Goal: Register for event/course

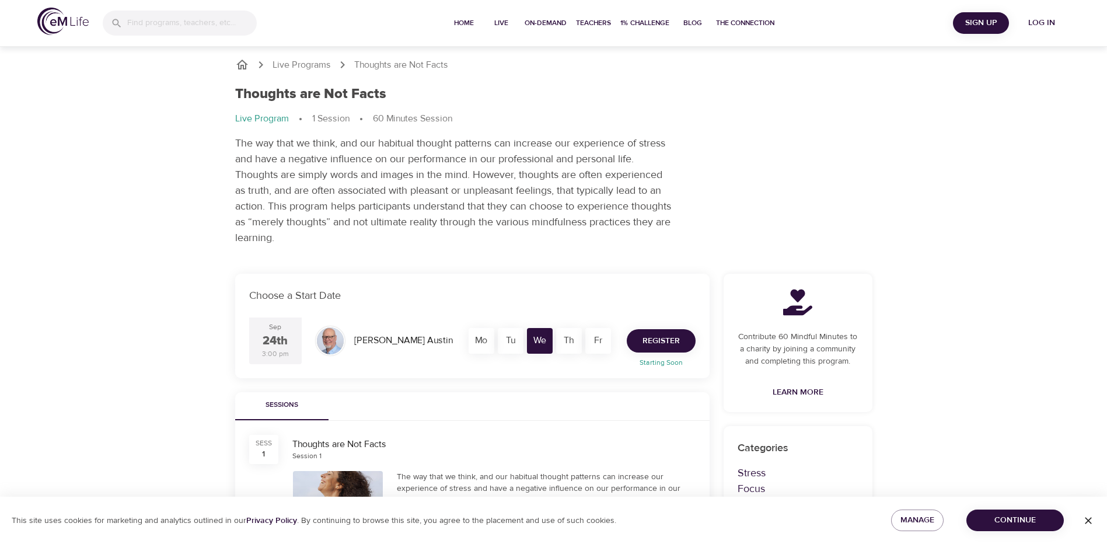
click at [657, 338] on span "Register" at bounding box center [660, 341] width 37 height 15
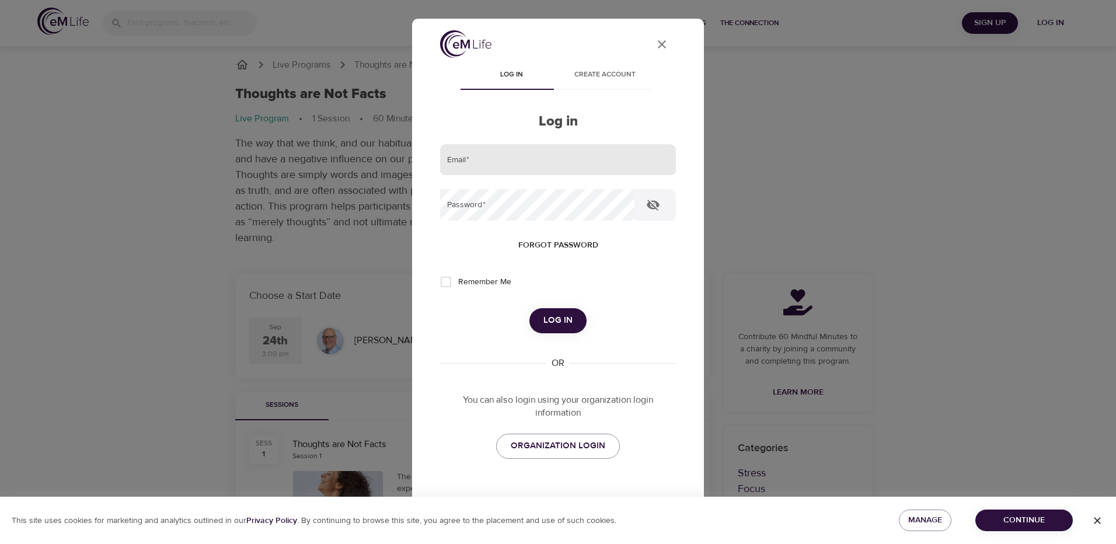
click at [462, 160] on input "email" at bounding box center [558, 160] width 236 height 32
type input "dthole@hanover.com"
click at [606, 75] on span "Create account" at bounding box center [604, 75] width 79 height 12
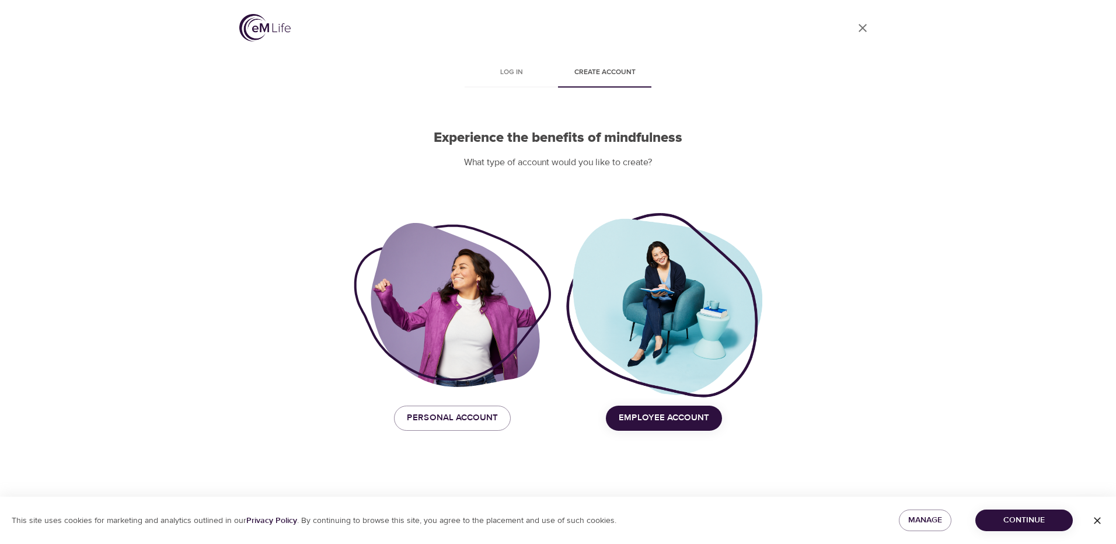
click at [676, 419] on span "Employee Account" at bounding box center [663, 417] width 90 height 15
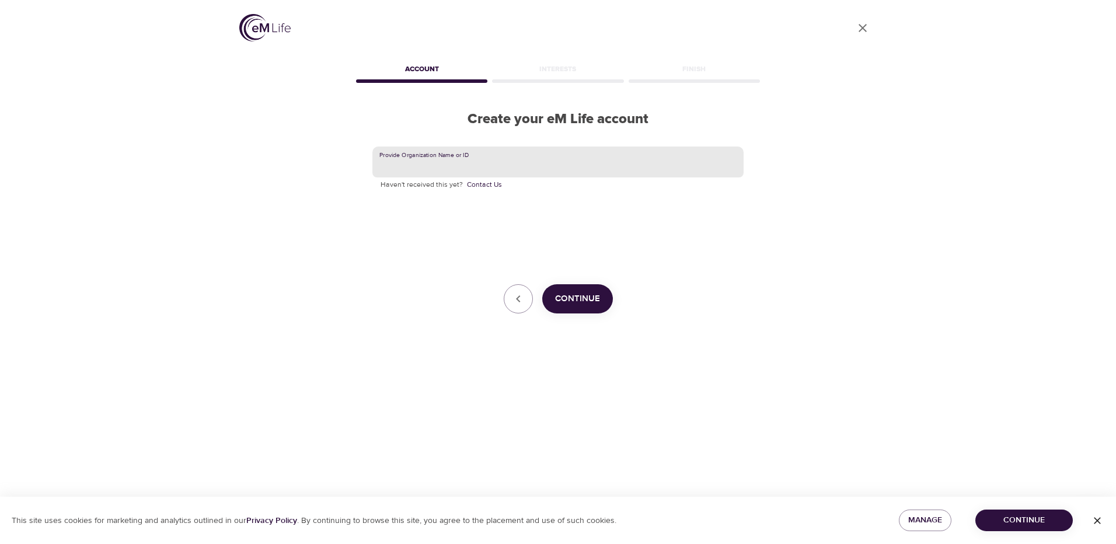
click at [482, 163] on input "text" at bounding box center [557, 162] width 371 height 32
type input "Hanover Insurance"
click at [571, 298] on span "Continue" at bounding box center [577, 298] width 45 height 15
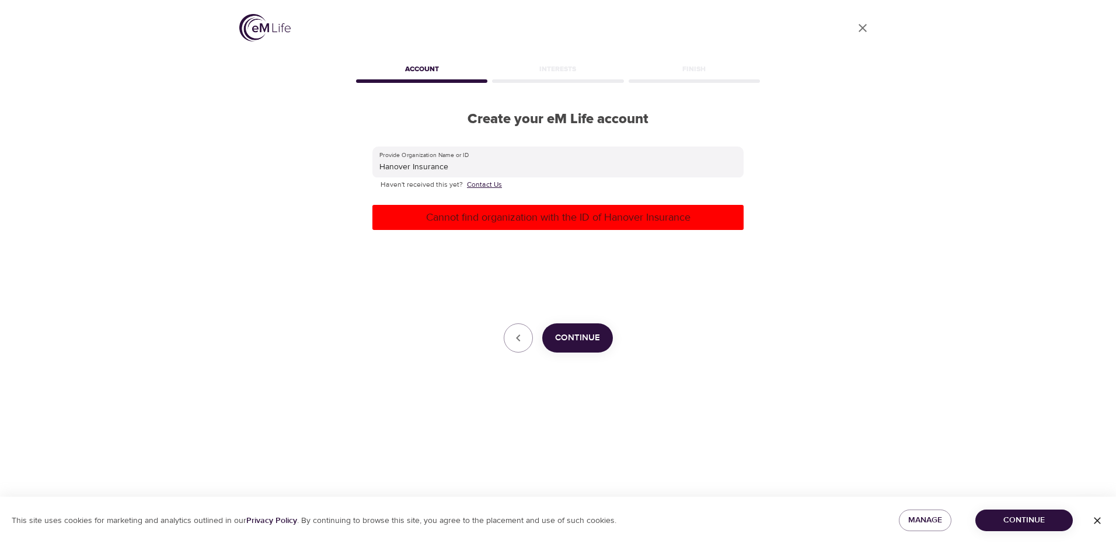
click at [478, 184] on link "Contact Us" at bounding box center [484, 185] width 35 height 12
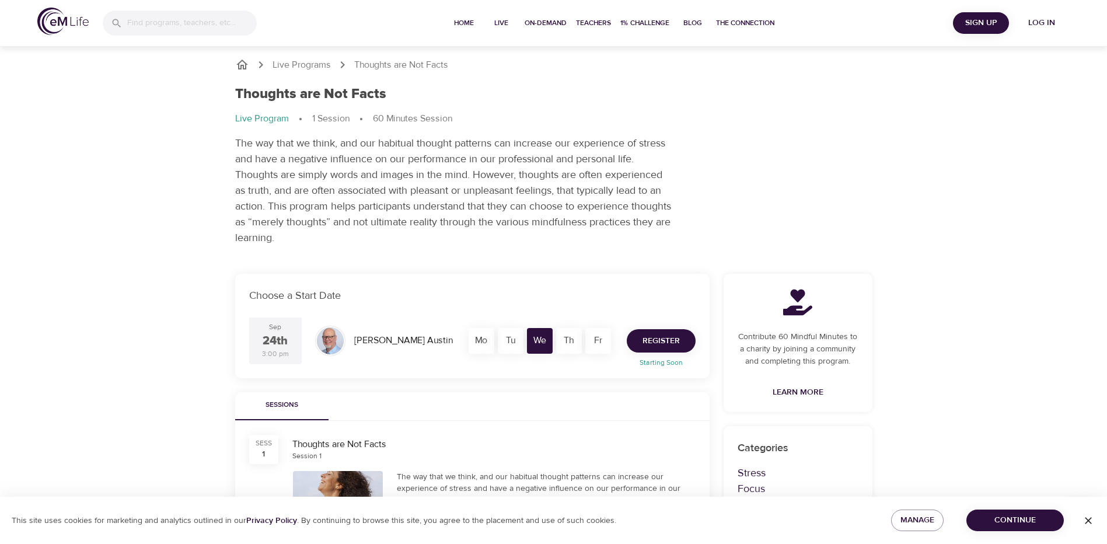
click at [675, 341] on span "Register" at bounding box center [660, 341] width 37 height 15
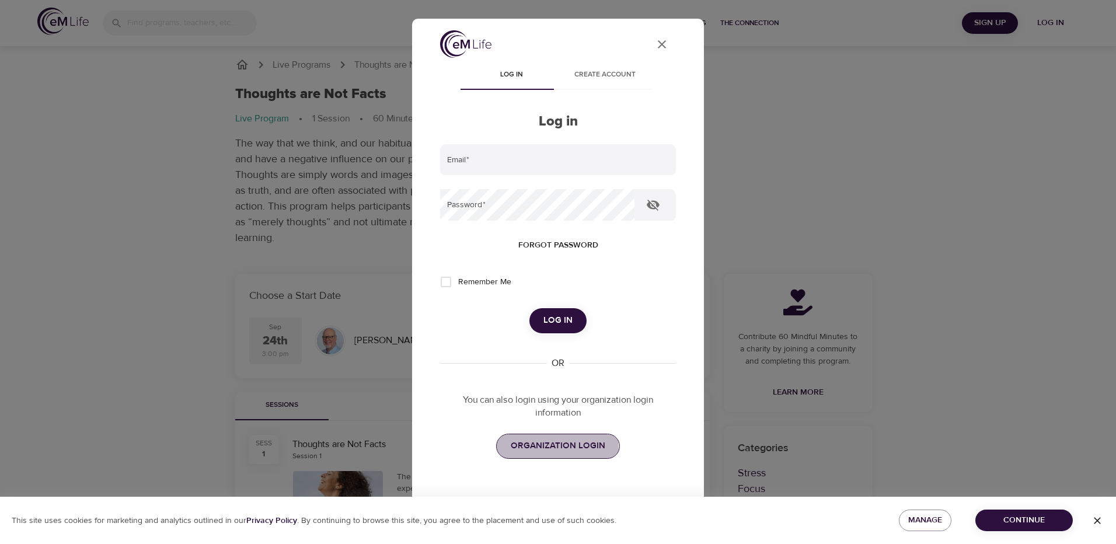
click at [547, 449] on span "ORGANIZATION LOGIN" at bounding box center [557, 445] width 95 height 15
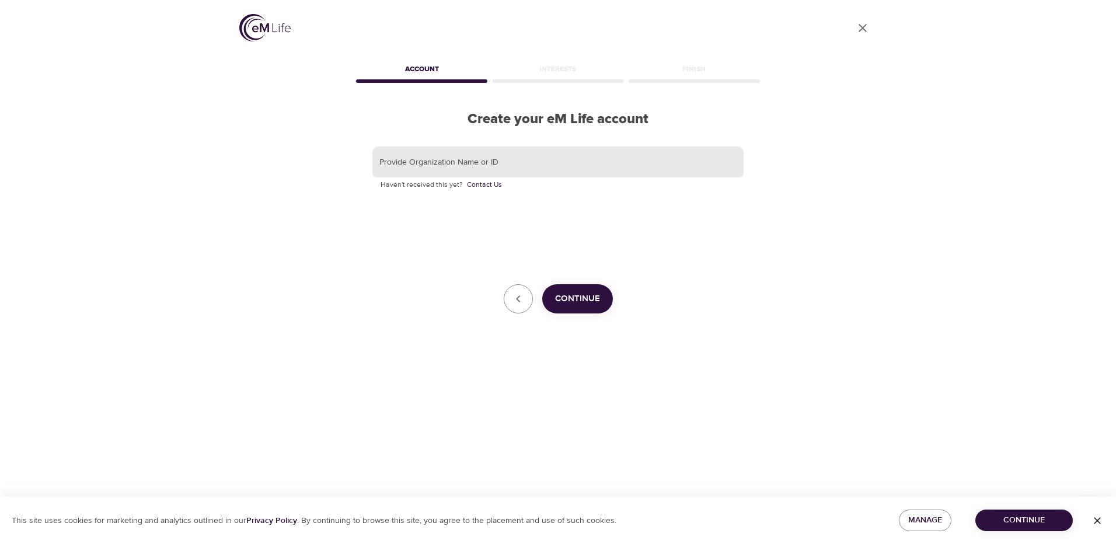
click at [409, 160] on input "text" at bounding box center [557, 162] width 371 height 32
type input "Hanover insurance"
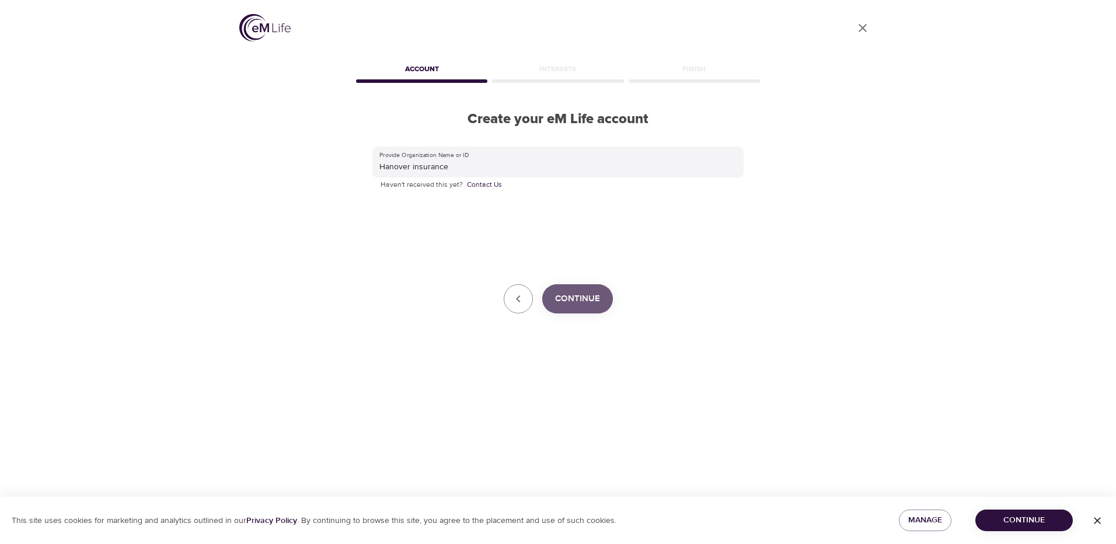
click at [597, 298] on span "Continue" at bounding box center [577, 298] width 45 height 15
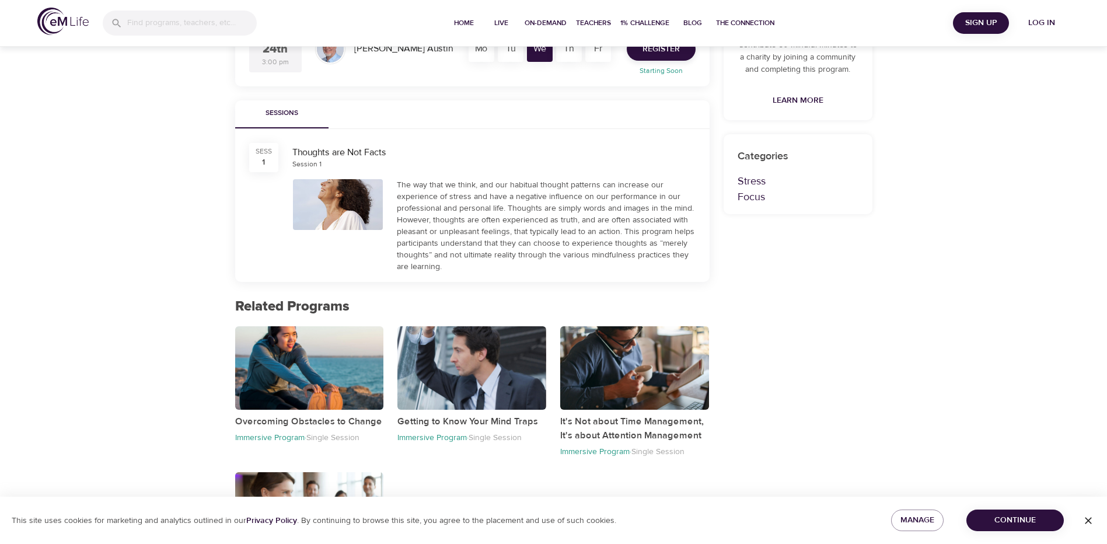
scroll to position [58, 0]
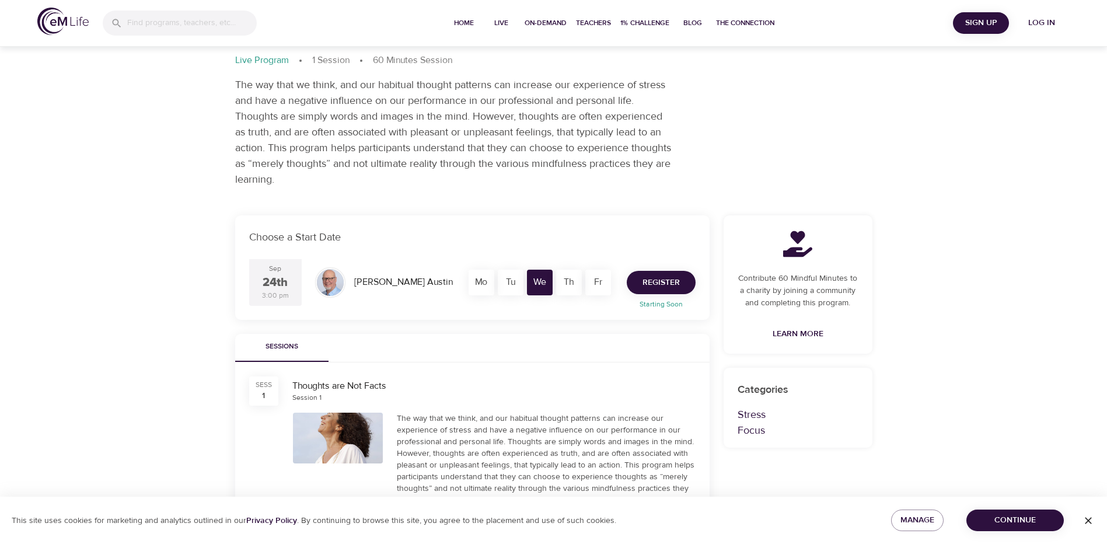
click at [678, 279] on span "Register" at bounding box center [660, 282] width 37 height 15
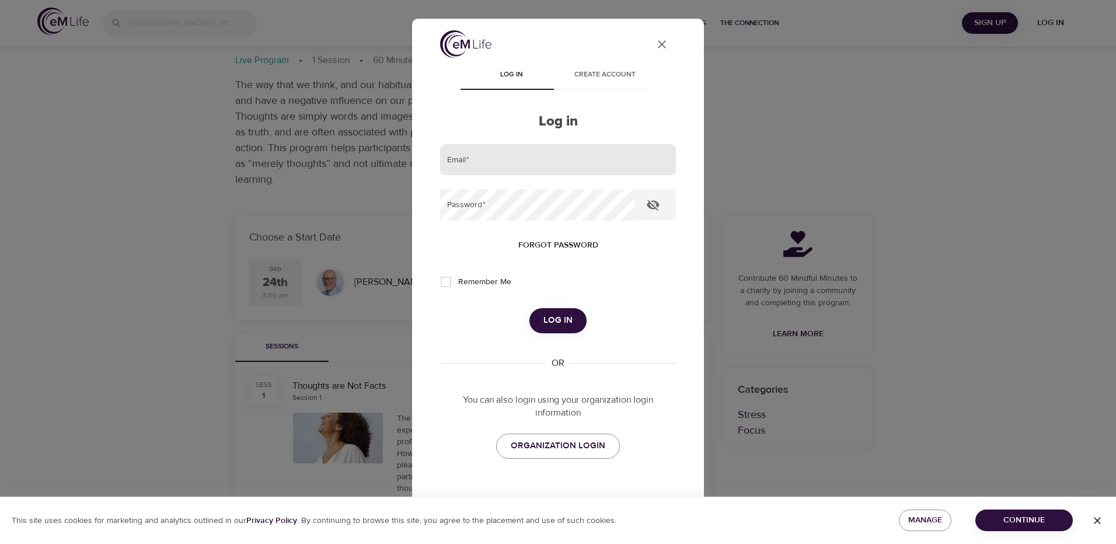
click at [487, 163] on input "email" at bounding box center [558, 160] width 236 height 32
type input "darlajhyde@gmail.com"
click at [561, 318] on span "Log in" at bounding box center [557, 320] width 29 height 15
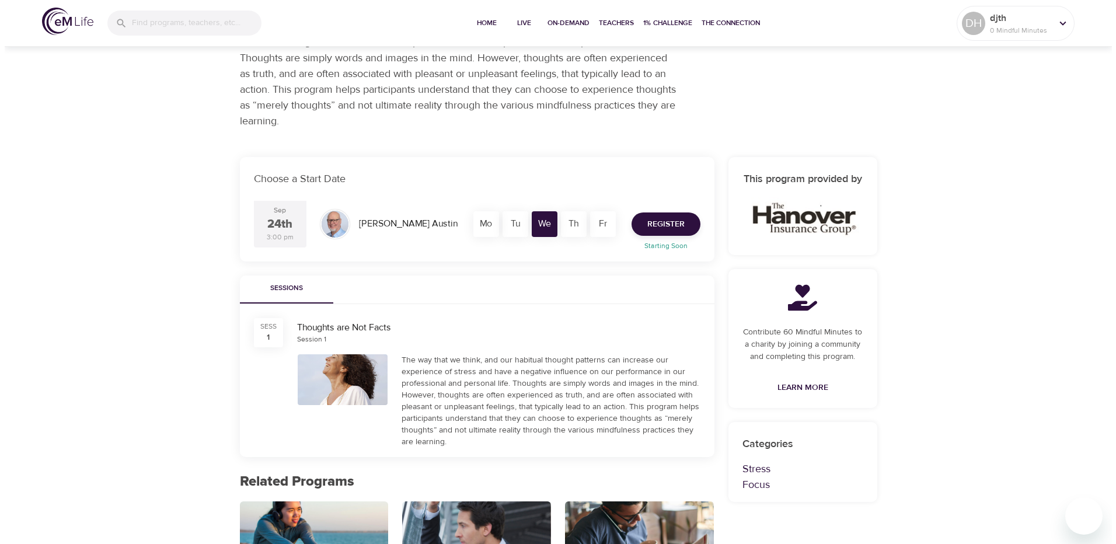
scroll to position [175, 0]
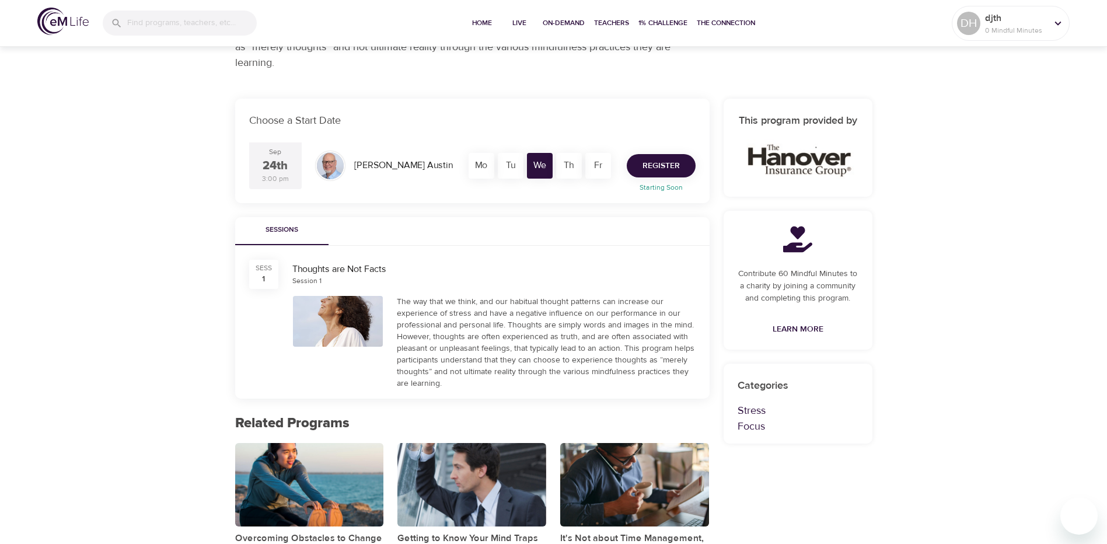
click at [662, 168] on span "Register" at bounding box center [660, 166] width 37 height 15
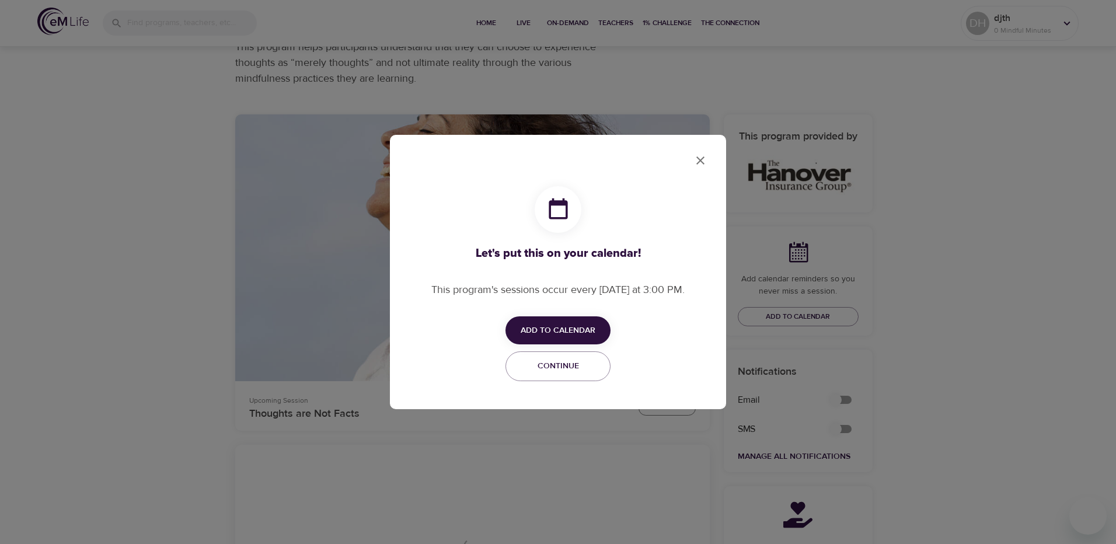
checkbox input "true"
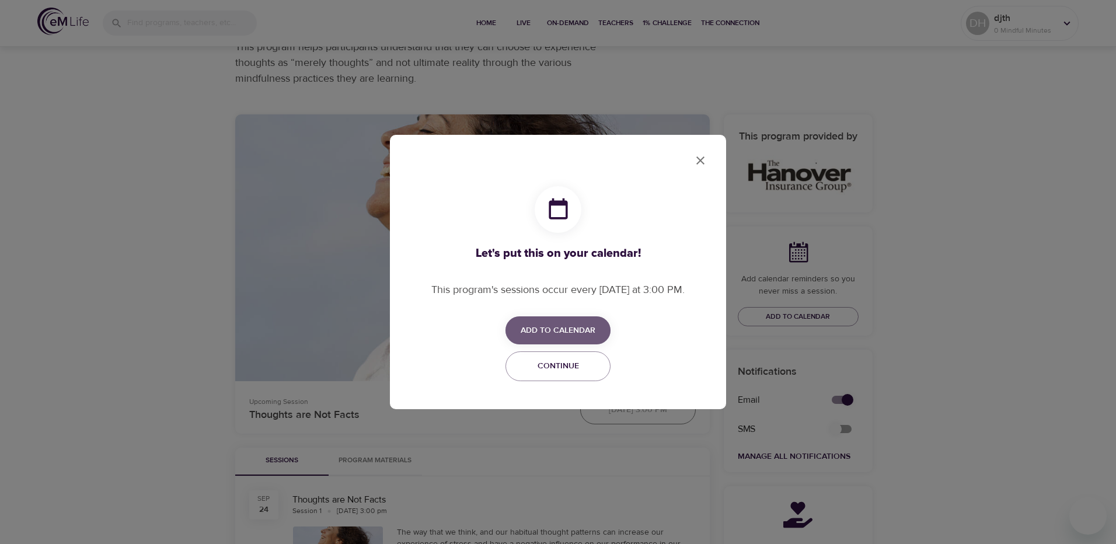
click at [562, 334] on span "Add to Calendar" at bounding box center [557, 330] width 75 height 15
click at [589, 372] on li "Add to Google Calendar Outlook" at bounding box center [575, 375] width 140 height 23
click at [702, 159] on div at bounding box center [558, 272] width 1116 height 544
click at [591, 373] on span "Continue" at bounding box center [558, 366] width 90 height 15
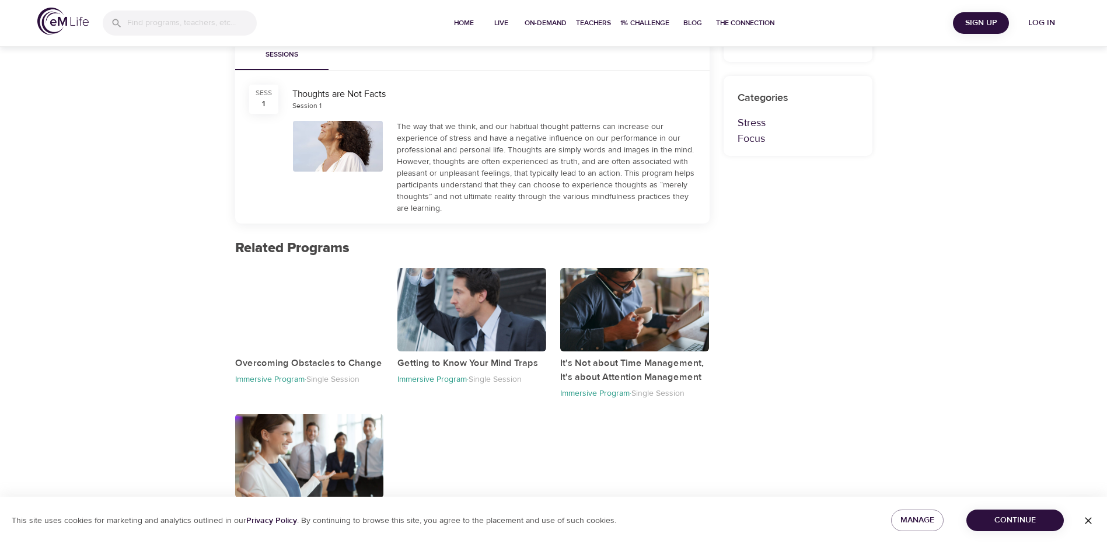
scroll to position [373, 0]
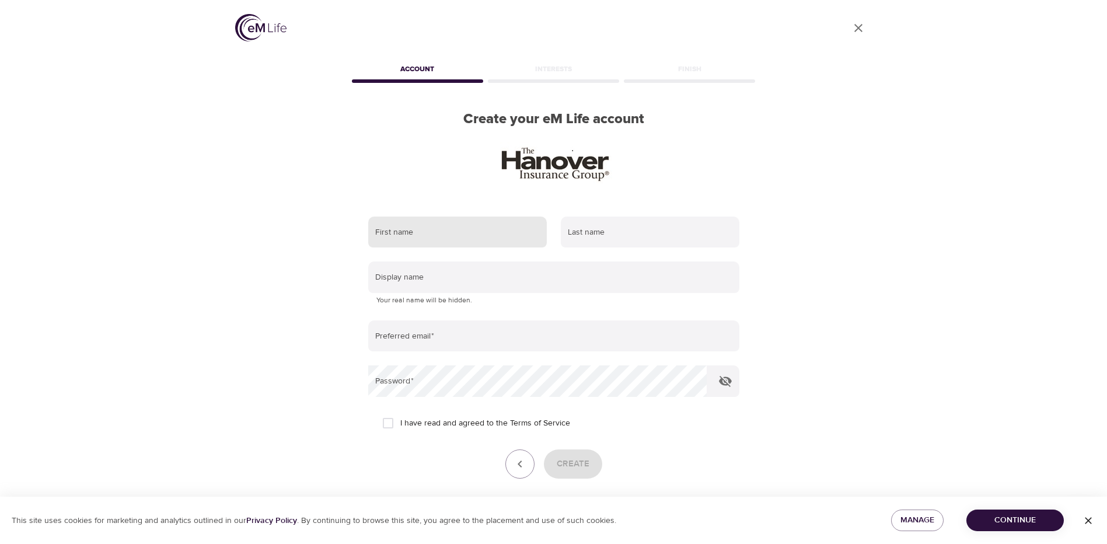
click at [454, 232] on input "text" at bounding box center [457, 232] width 179 height 32
type input "[PERSON_NAME]"
type input "Hyde"
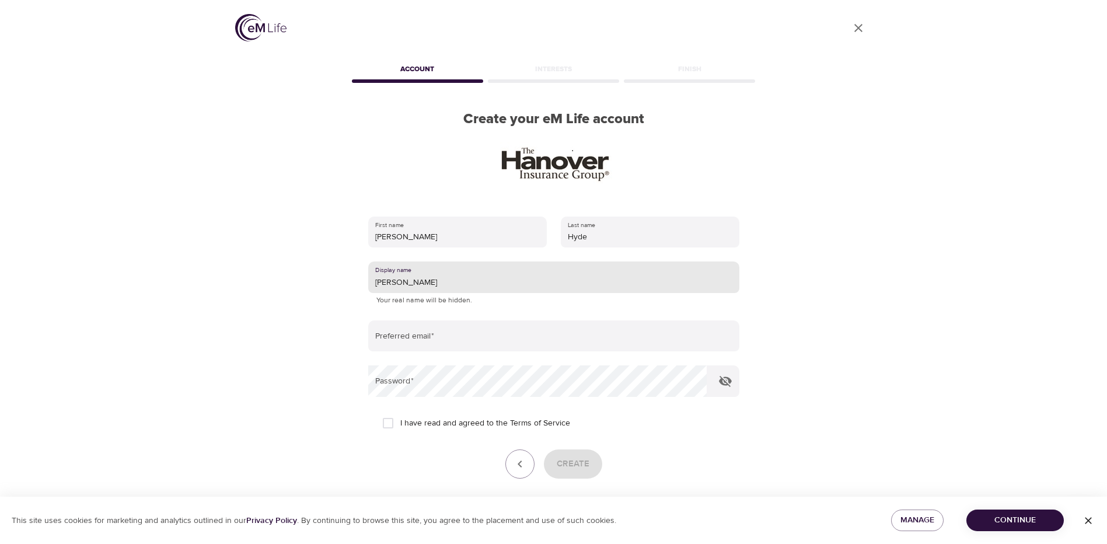
type input "[PERSON_NAME]"
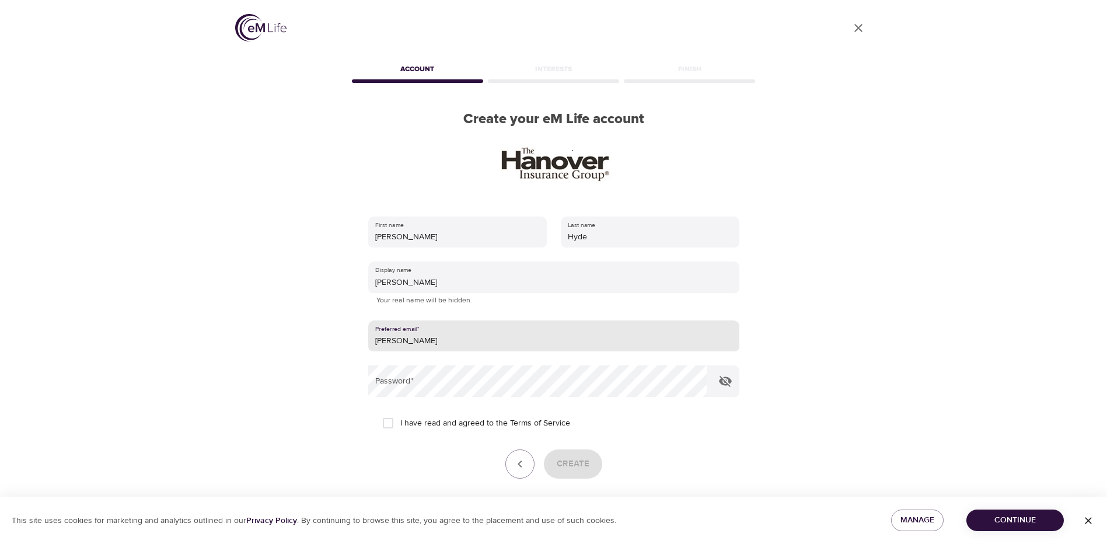
type input "[EMAIL_ADDRESS][DOMAIN_NAME]"
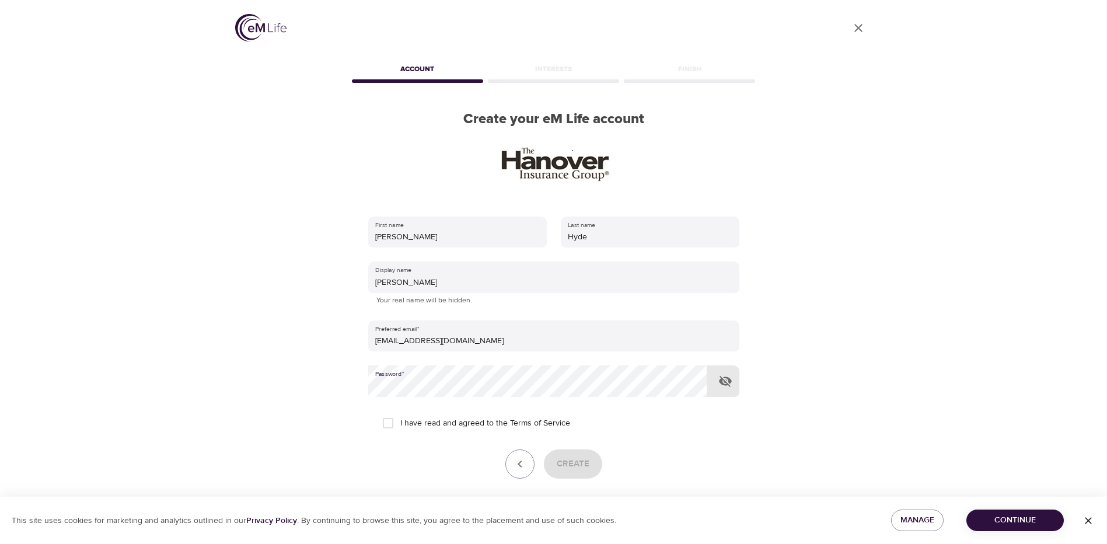
click at [386, 425] on input "I have read and agreed to the Terms of Service" at bounding box center [388, 423] width 25 height 25
checkbox input "true"
click at [579, 469] on span "Create" at bounding box center [573, 463] width 33 height 15
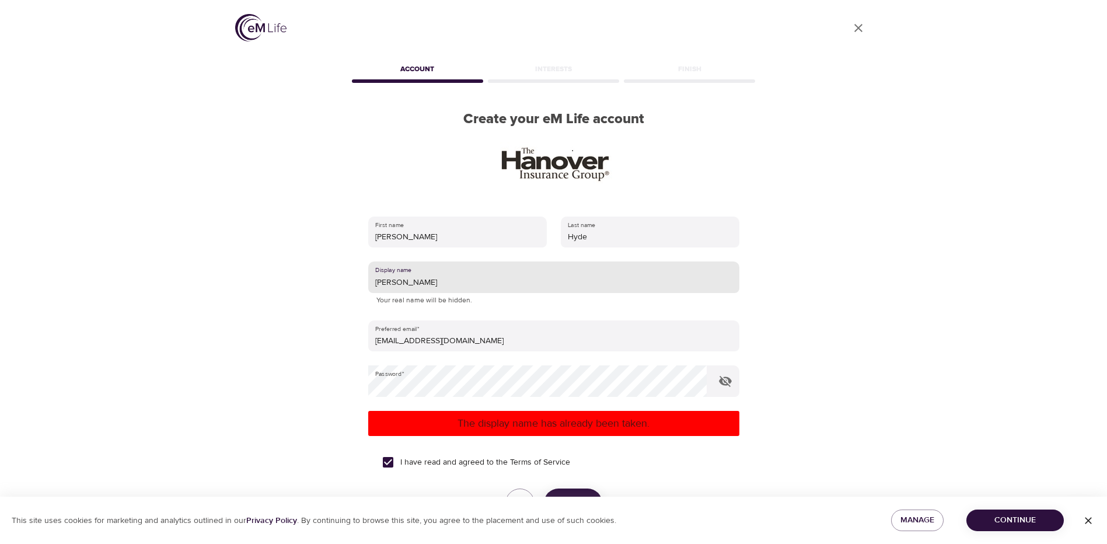
click at [452, 277] on input "[PERSON_NAME]" at bounding box center [553, 277] width 371 height 32
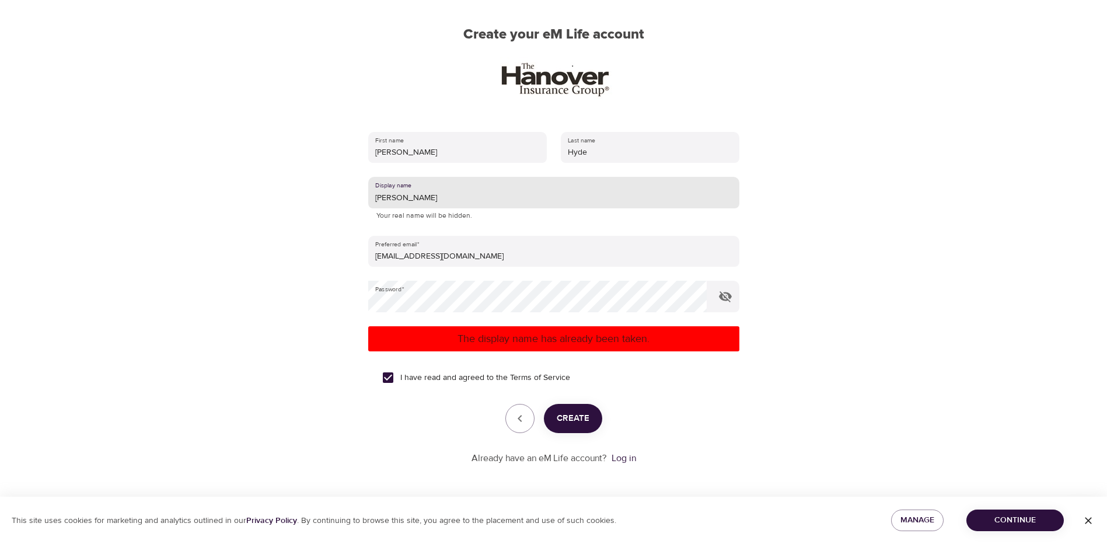
drag, startPoint x: 438, startPoint y: 191, endPoint x: 285, endPoint y: 196, distance: 152.9
click at [286, 196] on div "User Profile Account Interests Finish Create your eM Life account First name [P…" at bounding box center [553, 187] width 665 height 544
click at [560, 422] on span "Create" at bounding box center [573, 418] width 33 height 15
click at [431, 194] on input "djh" at bounding box center [553, 193] width 371 height 32
type input "djth"
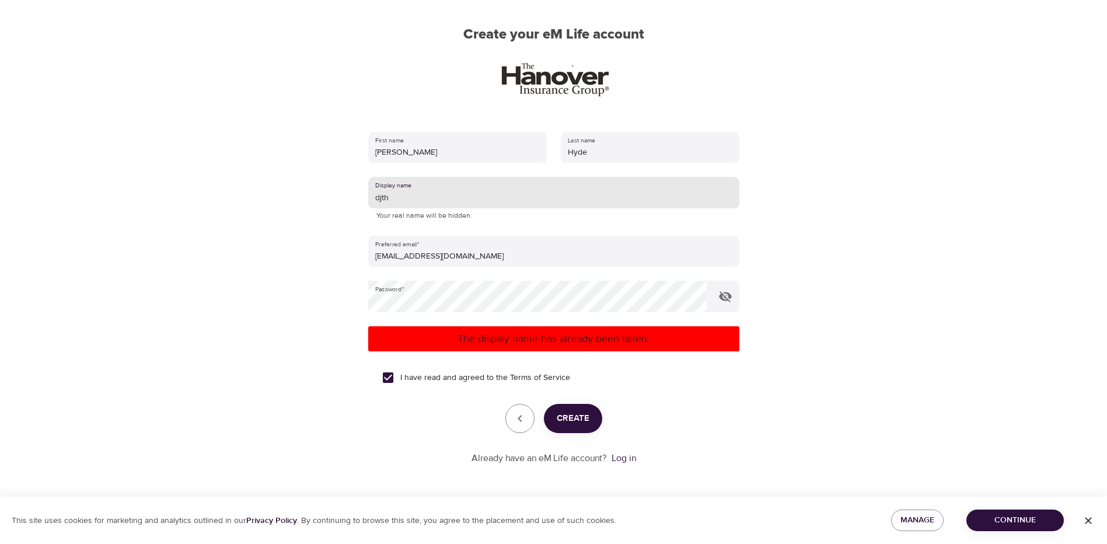
click at [563, 418] on span "Create" at bounding box center [573, 418] width 33 height 15
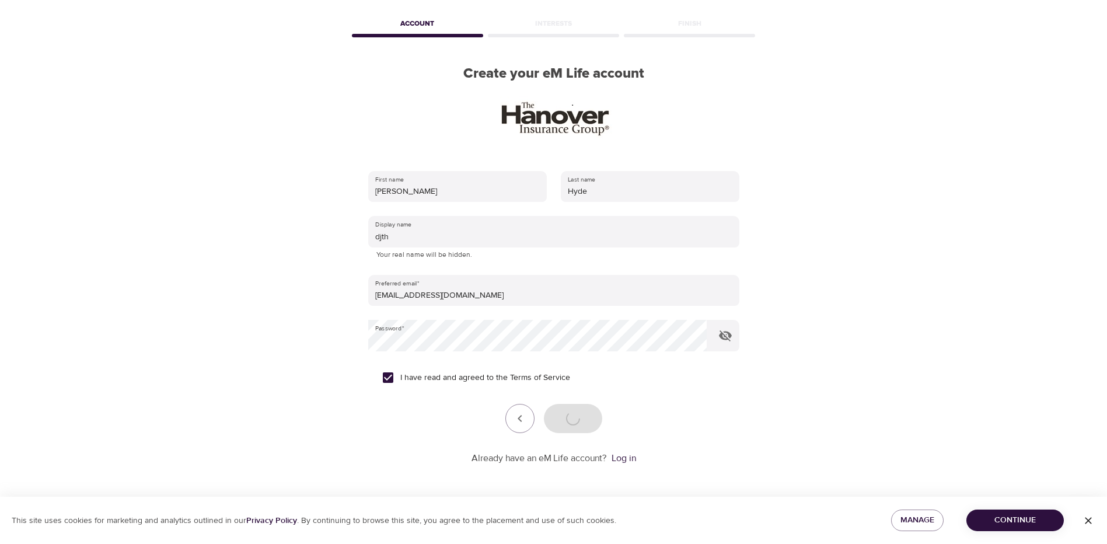
scroll to position [46, 0]
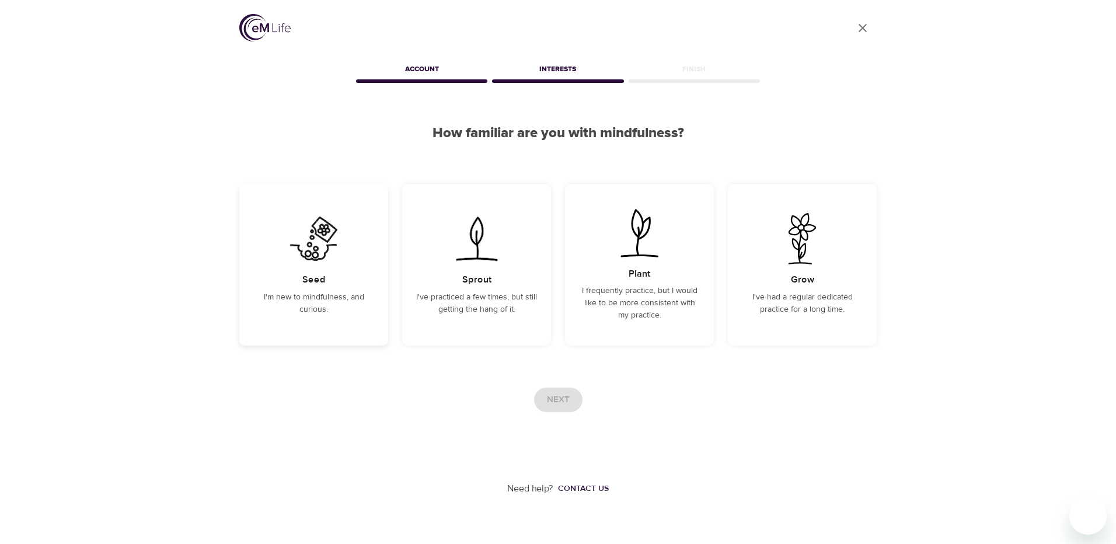
click at [249, 299] on div "Seed I'm new to mindfulness, and curious." at bounding box center [313, 265] width 149 height 162
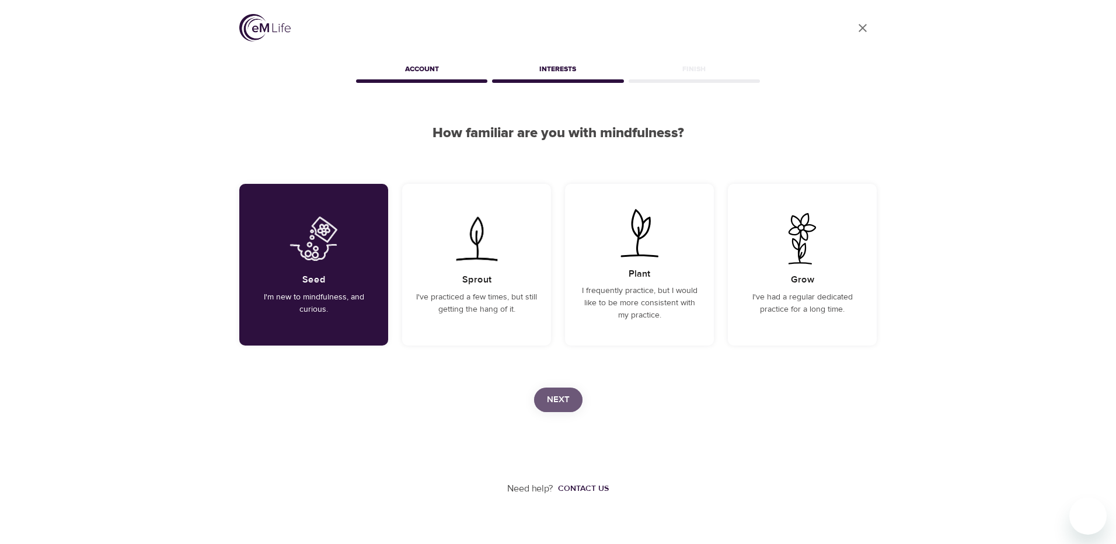
click at [572, 403] on button "Next" at bounding box center [558, 399] width 48 height 25
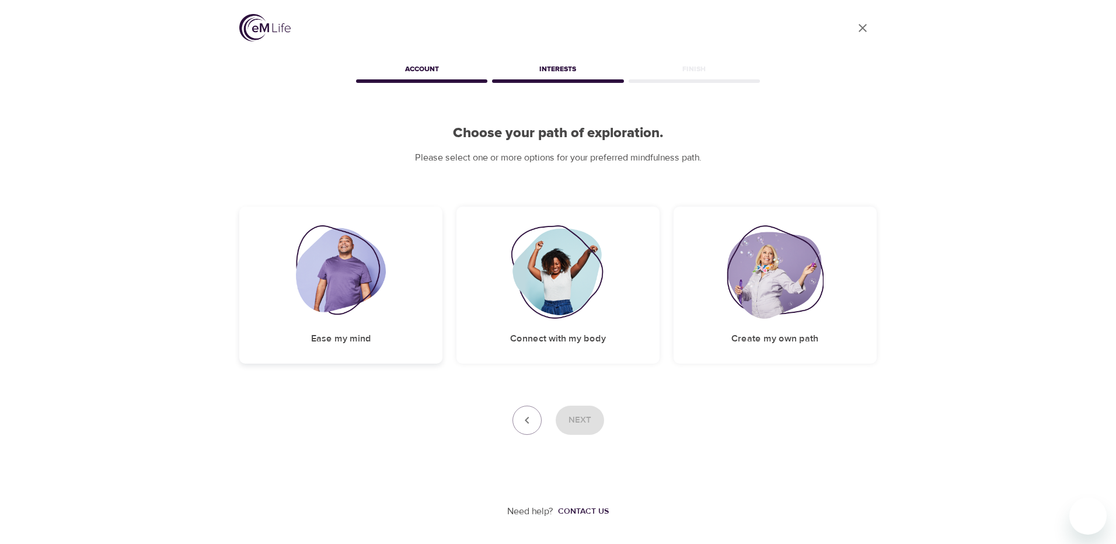
click at [330, 340] on h5 "Ease my mind" at bounding box center [341, 339] width 60 height 12
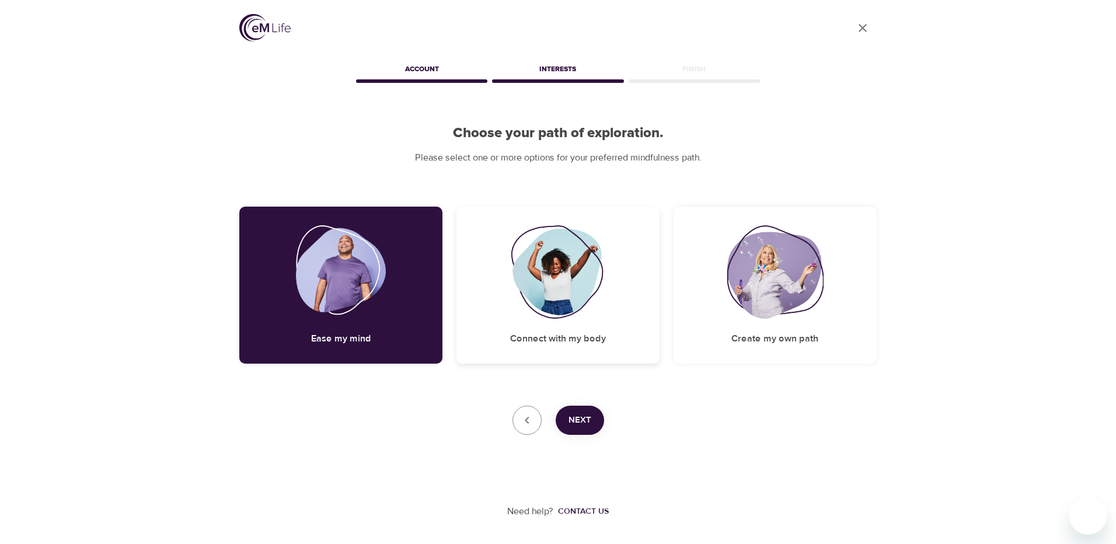
drag, startPoint x: 330, startPoint y: 340, endPoint x: 572, endPoint y: 342, distance: 241.5
click at [571, 342] on h5 "Connect with my body" at bounding box center [558, 339] width 96 height 12
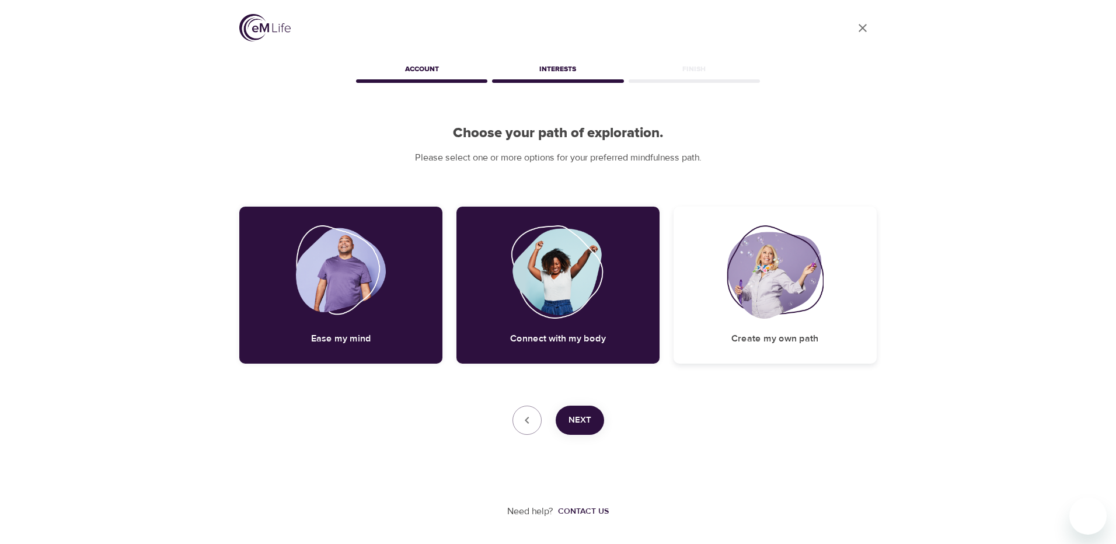
click at [756, 331] on div "Create my own path" at bounding box center [774, 285] width 203 height 157
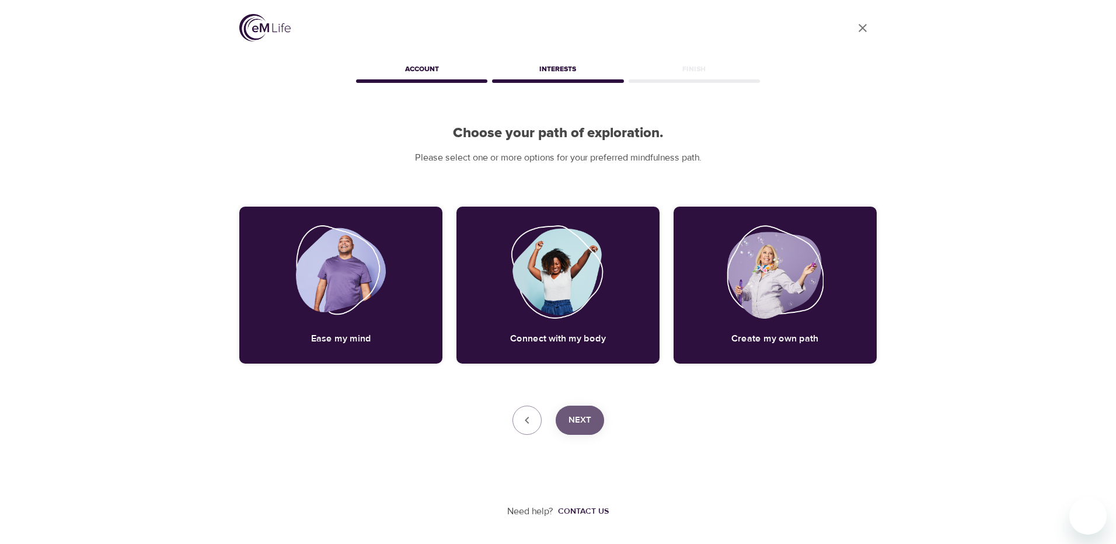
click at [575, 424] on span "Next" at bounding box center [579, 419] width 23 height 15
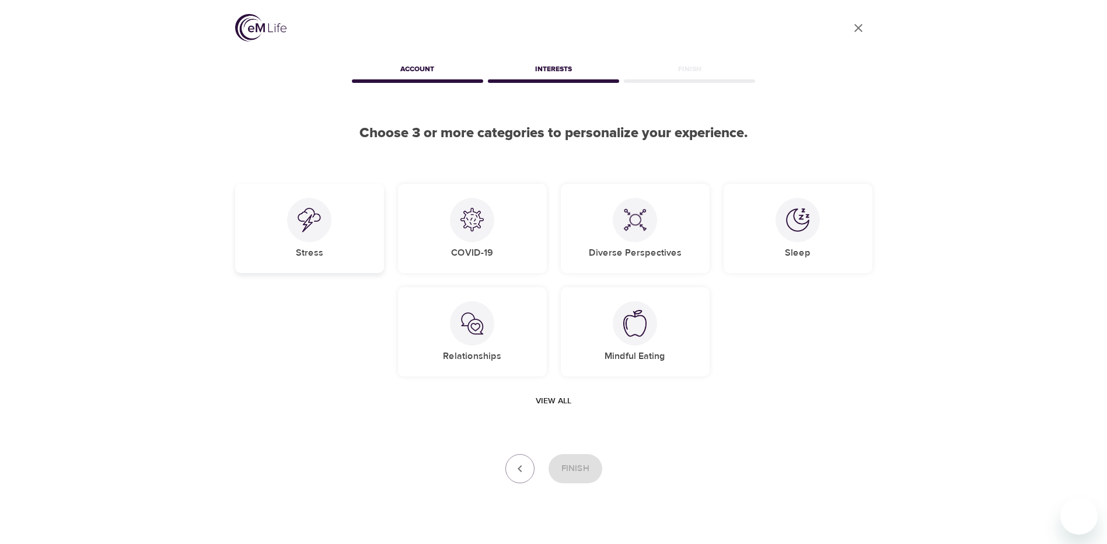
click at [288, 233] on div "Stress" at bounding box center [309, 228] width 149 height 89
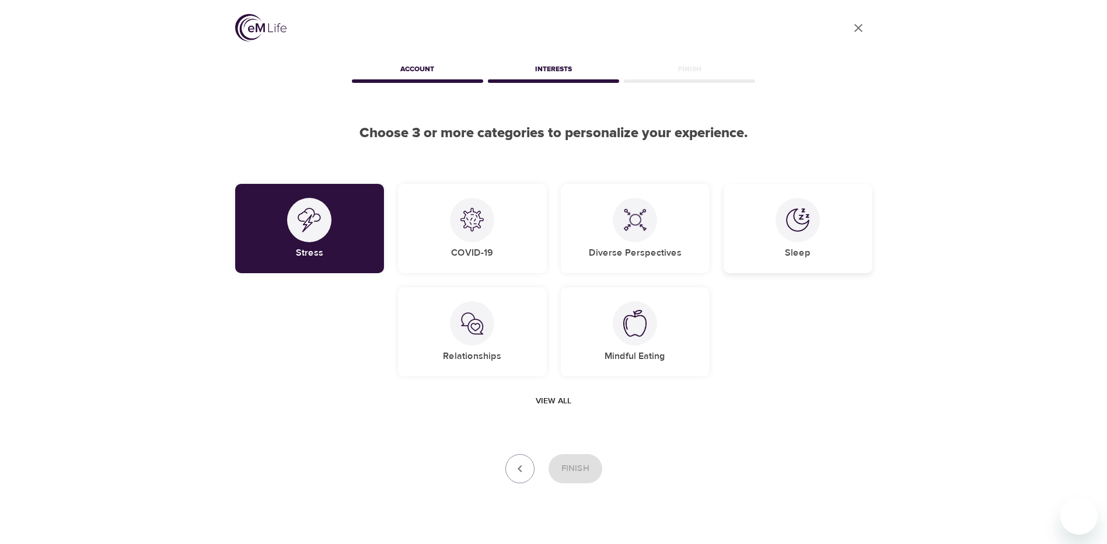
click at [807, 229] on img at bounding box center [797, 219] width 23 height 23
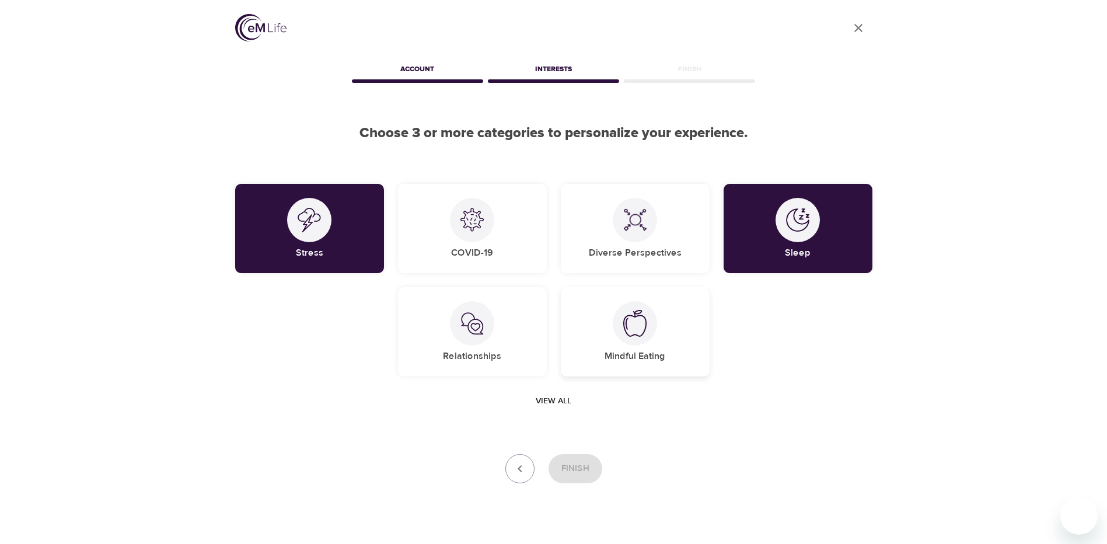
click at [666, 345] on div "Mindful Eating" at bounding box center [635, 331] width 149 height 89
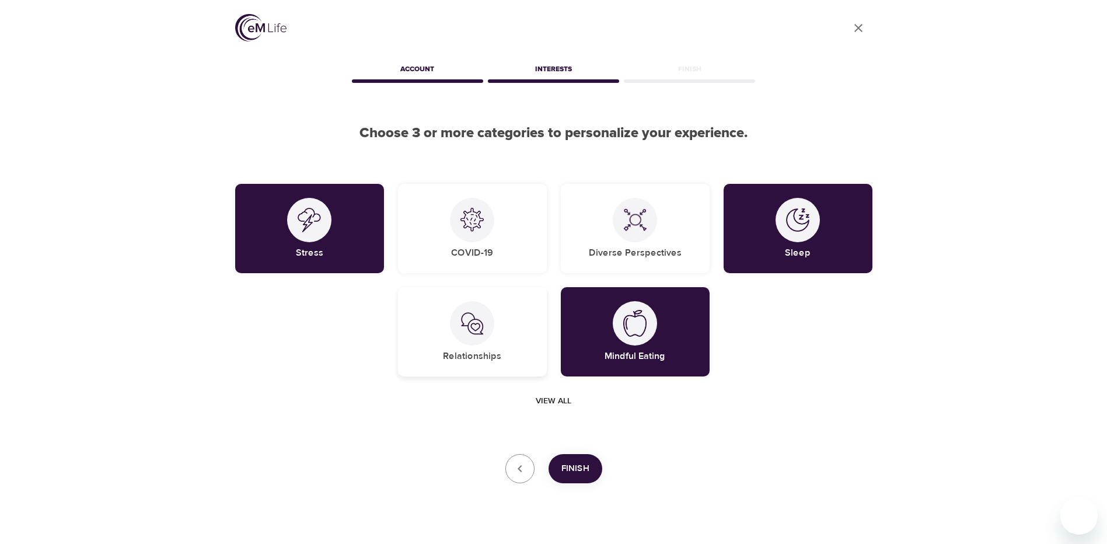
click at [446, 356] on h5 "Relationships" at bounding box center [472, 356] width 58 height 12
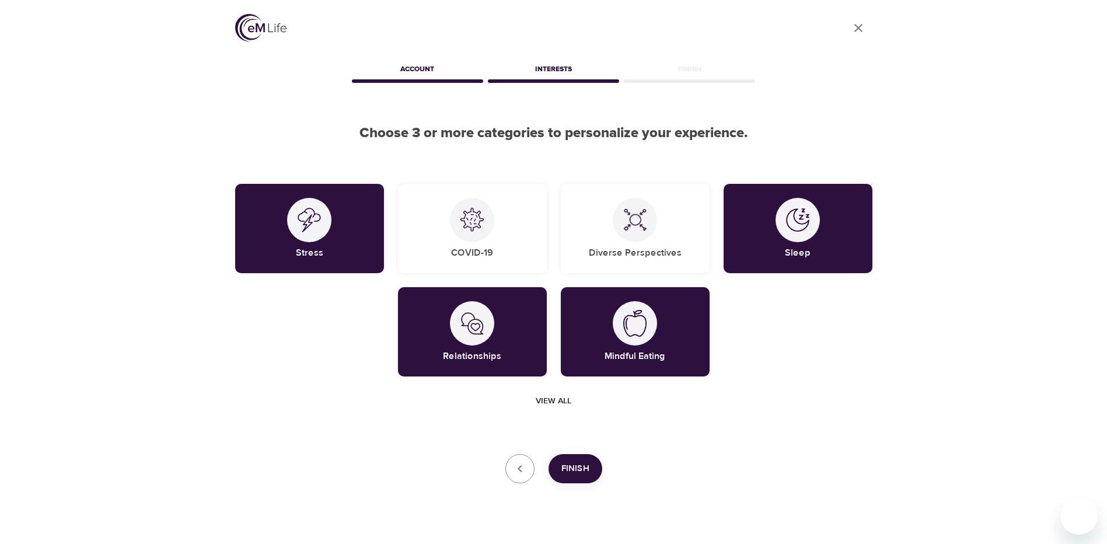
click at [567, 469] on span "Finish" at bounding box center [575, 468] width 28 height 15
